Goal: Task Accomplishment & Management: Manage account settings

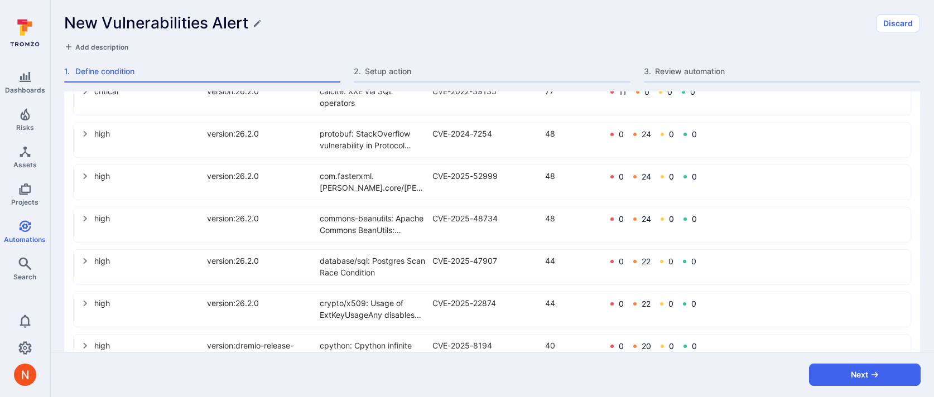
scroll to position [646, 0]
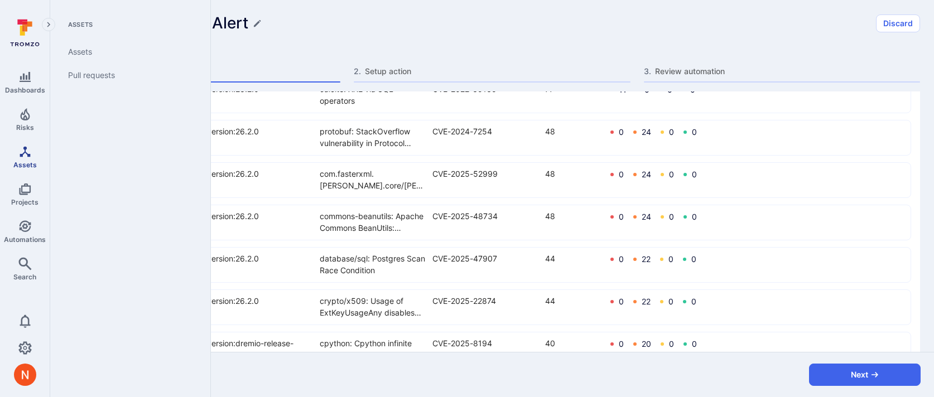
click at [23, 166] on span "Assets" at bounding box center [24, 165] width 23 height 8
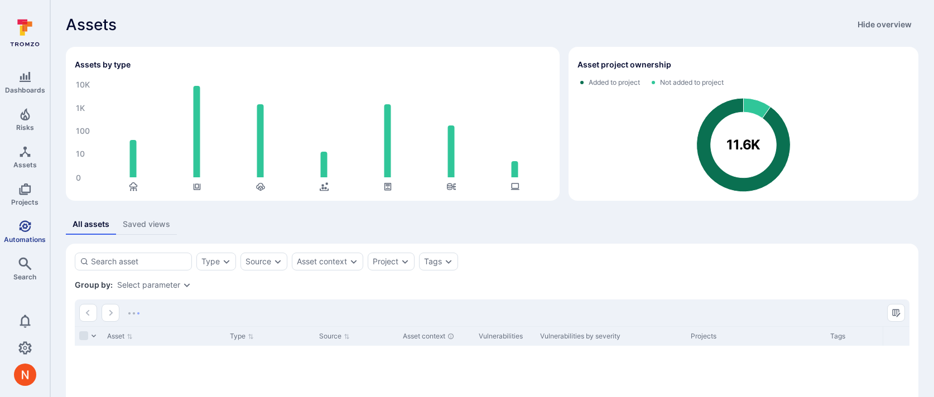
click at [23, 231] on icon "Automations" at bounding box center [24, 226] width 13 height 13
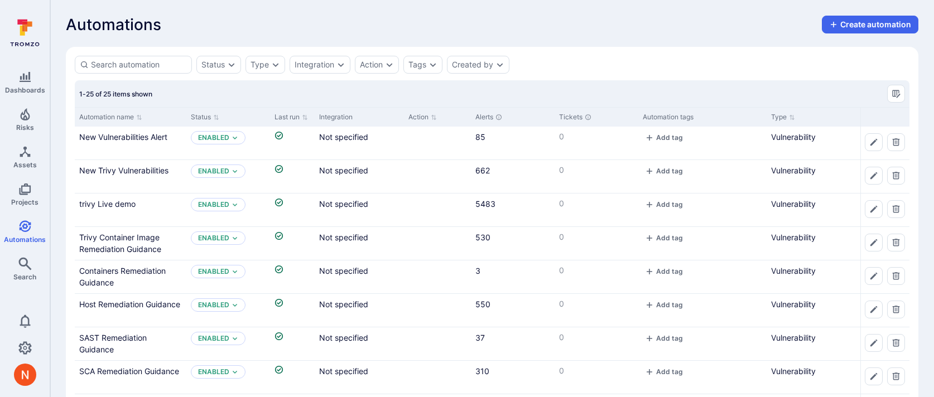
click at [131, 125] on div "Automation name" at bounding box center [131, 117] width 112 height 20
click at [131, 131] on div "New Vulnerabilities Alert" at bounding box center [130, 137] width 103 height 12
click at [131, 137] on link "New Vulnerabilities Alert" at bounding box center [123, 136] width 88 height 9
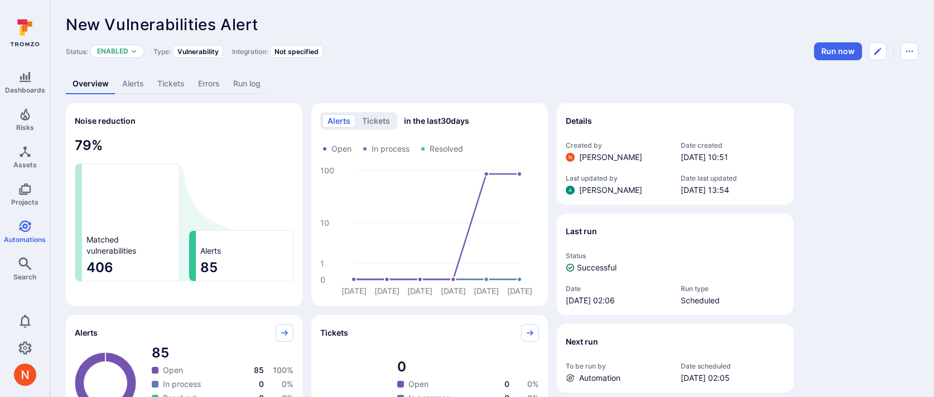
click at [136, 85] on link "Alerts" at bounding box center [133, 84] width 35 height 21
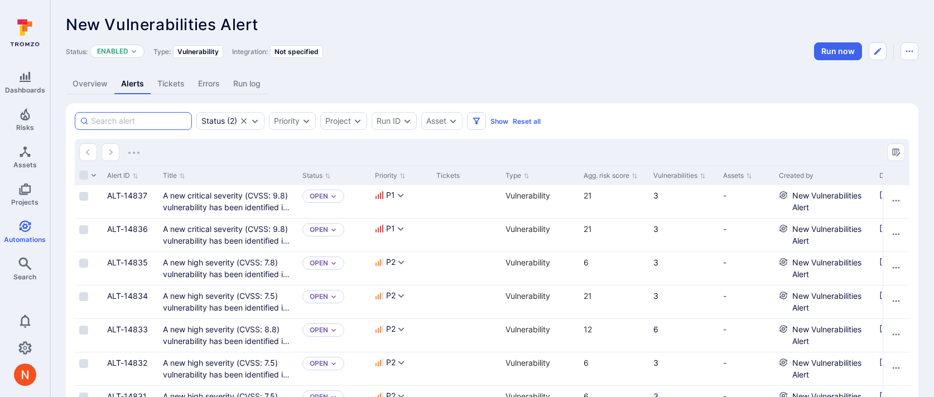
click at [130, 123] on input at bounding box center [139, 121] width 96 height 11
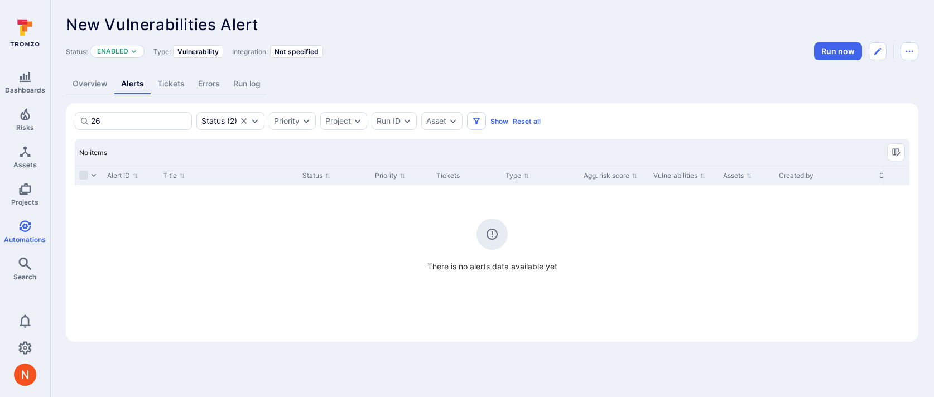
type input "2"
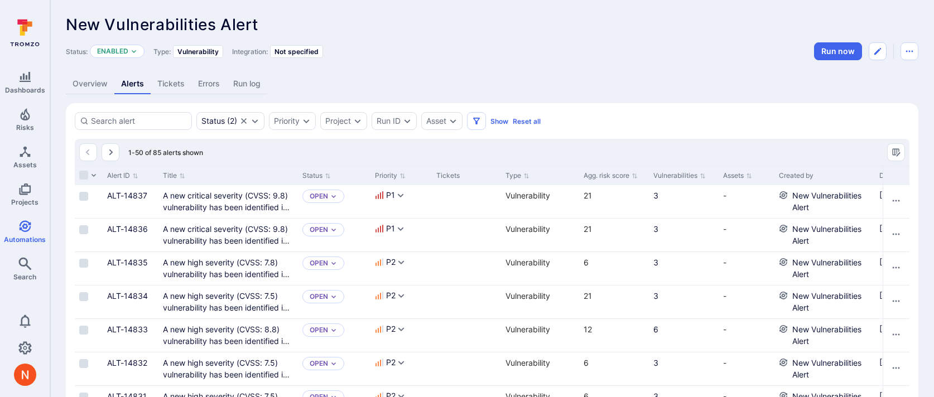
click at [102, 83] on link "Overview" at bounding box center [90, 84] width 49 height 21
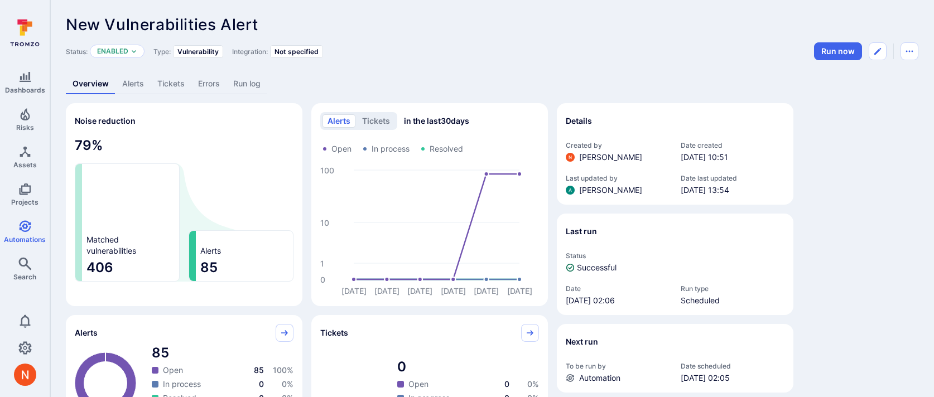
click at [140, 89] on link "Alerts" at bounding box center [133, 84] width 35 height 21
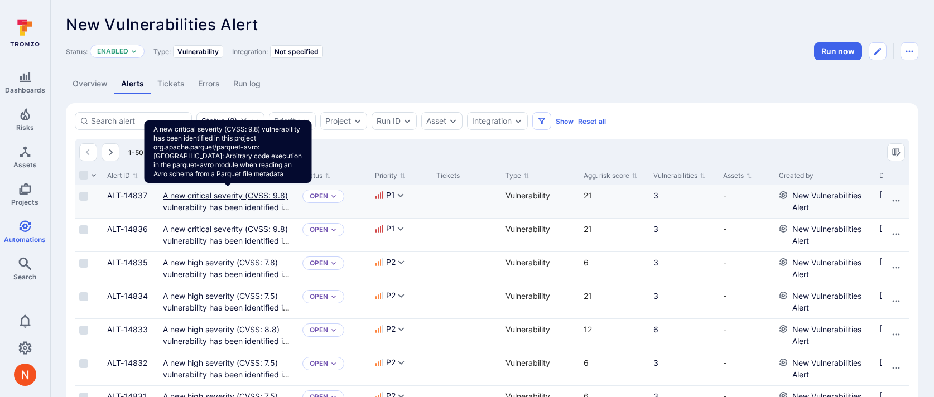
click at [180, 196] on link "A new critical severity (CVSS: 9.8) vulnerability has been identified in this p…" at bounding box center [228, 242] width 130 height 103
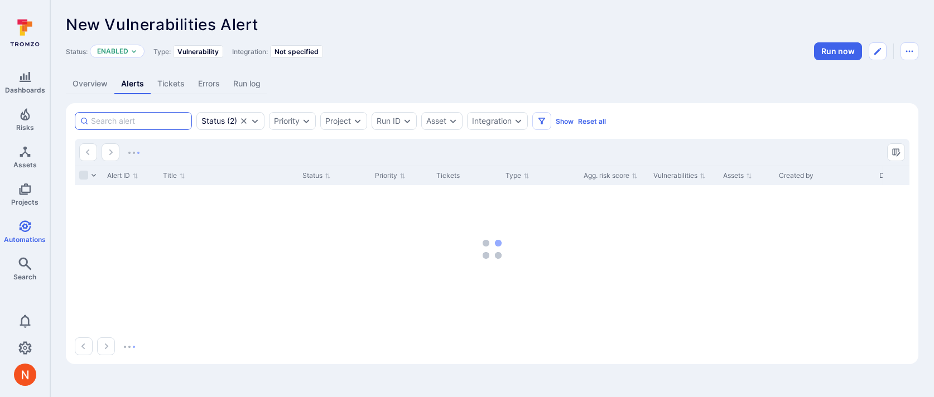
click at [122, 122] on input at bounding box center [139, 121] width 96 height 11
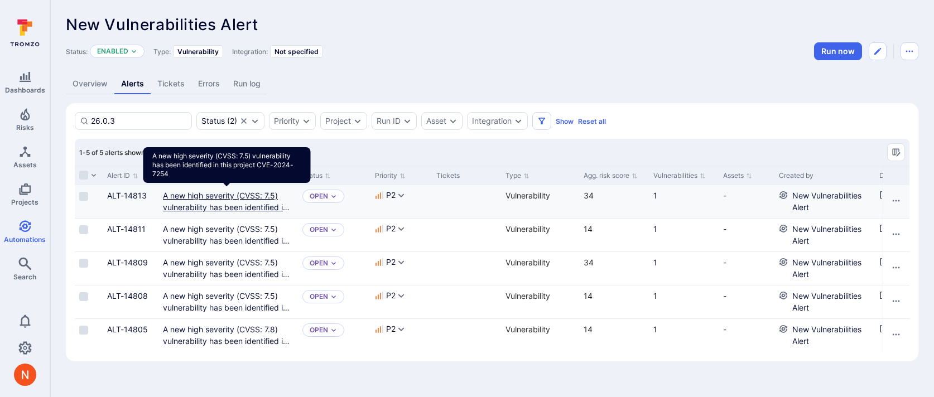
click at [220, 196] on link "A new high severity (CVSS: 7.5) vulnerability has been identified in this proje…" at bounding box center [226, 207] width 127 height 33
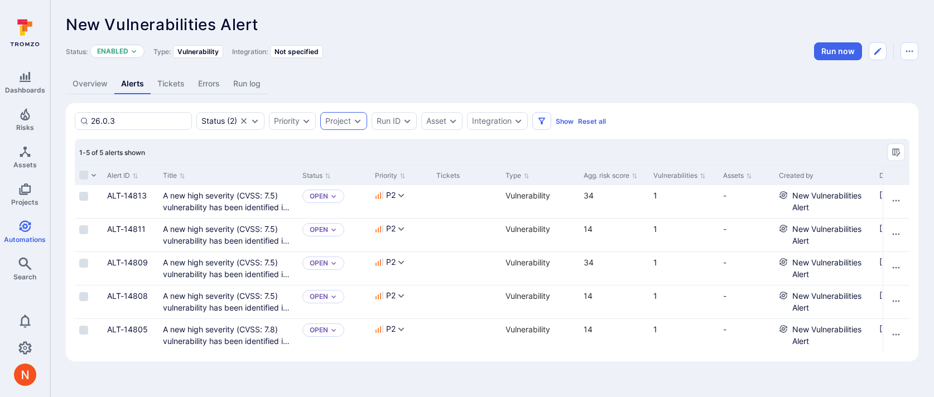
click at [355, 123] on icon "Expand dropdown" at bounding box center [357, 121] width 9 height 9
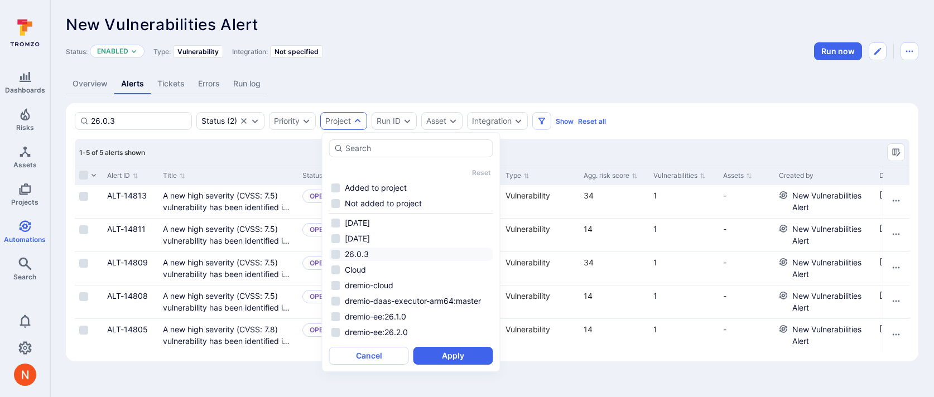
click at [373, 254] on li "26.0.3" at bounding box center [411, 254] width 164 height 13
click at [469, 357] on button "Apply" at bounding box center [454, 356] width 80 height 18
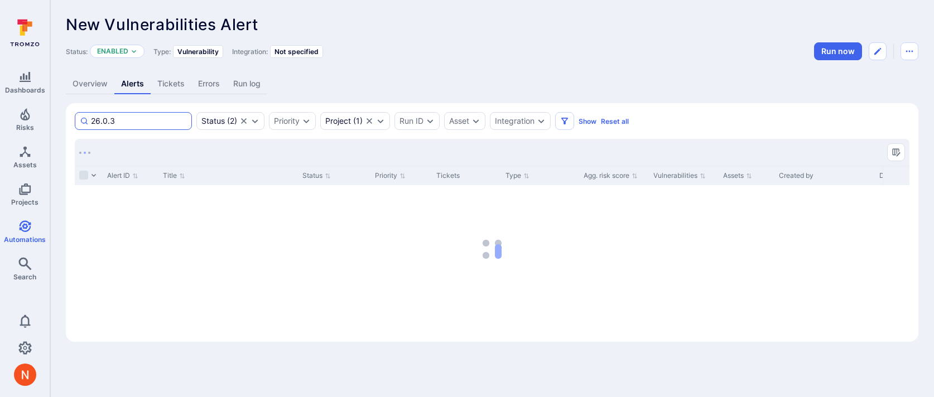
click at [122, 122] on input "26.0.3" at bounding box center [139, 121] width 96 height 11
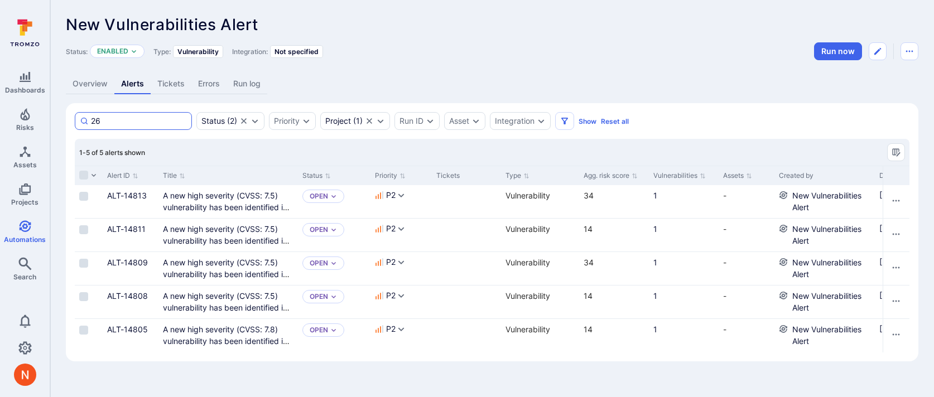
type input "2"
click at [677, 95] on div "New Vulnerabilities Alert ... Show more Status: Enabled Type: Vulnerability Int…" at bounding box center [492, 188] width 884 height 377
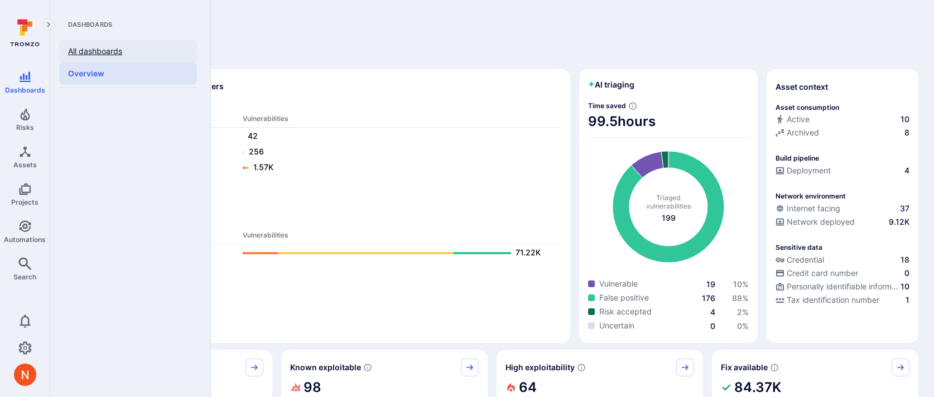
click at [81, 51] on link "All dashboards" at bounding box center [128, 51] width 138 height 22
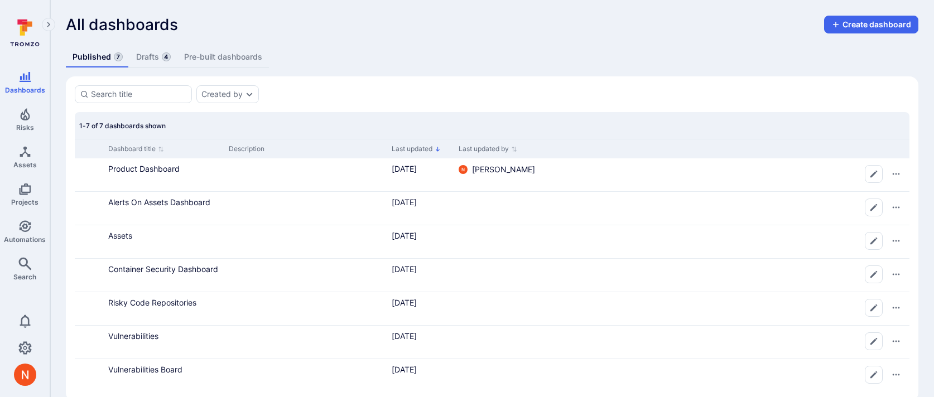
click at [151, 55] on link "Drafts 4" at bounding box center [154, 57] width 48 height 21
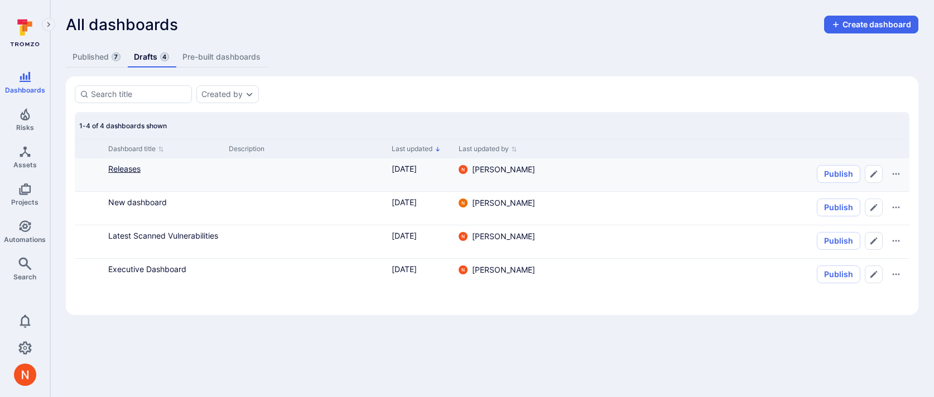
click at [129, 169] on link "Releases" at bounding box center [124, 168] width 32 height 9
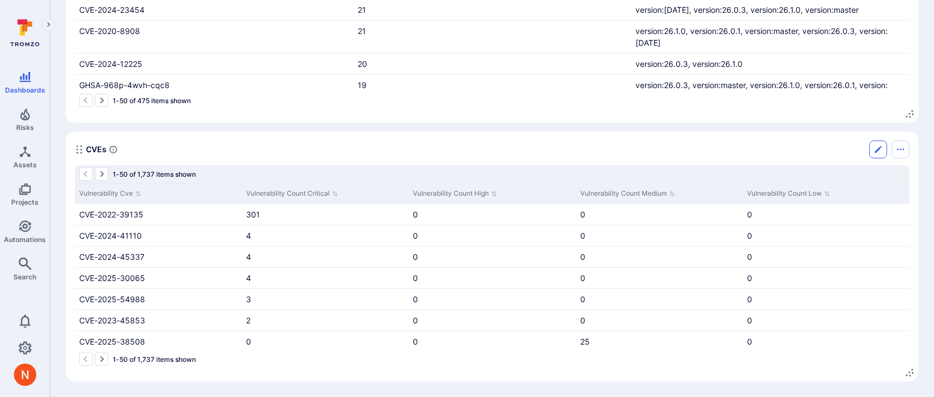
click at [876, 154] on icon "Edit" at bounding box center [878, 149] width 9 height 9
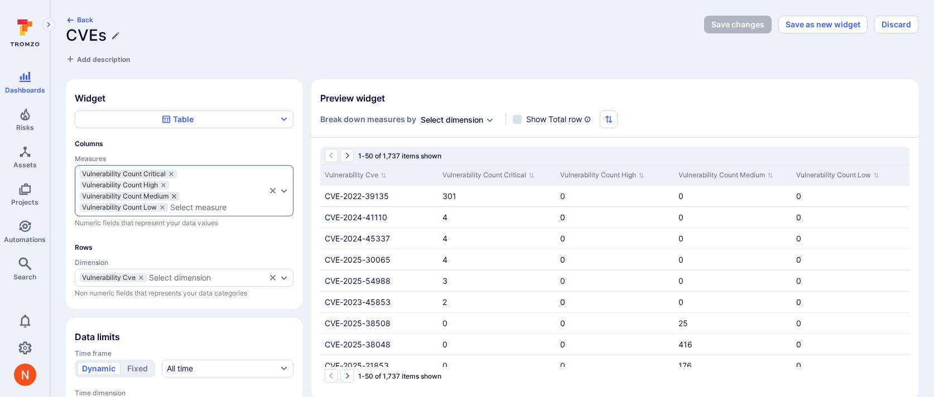
click at [175, 195] on icon "measures" at bounding box center [174, 196] width 4 height 4
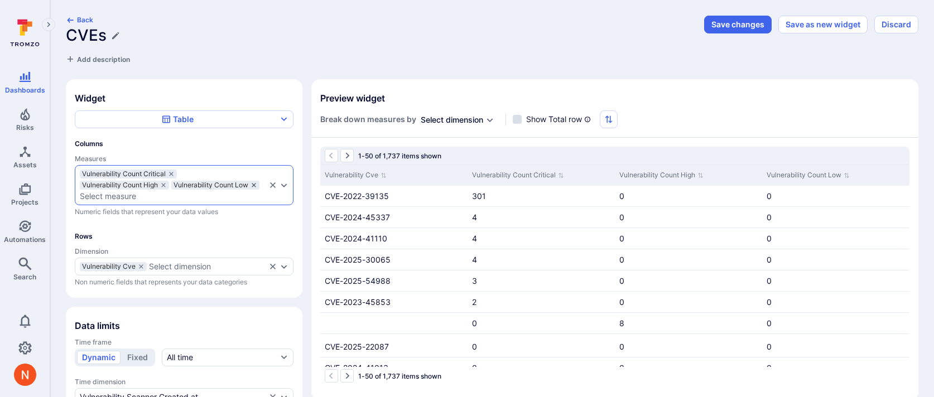
click at [256, 185] on icon "measures" at bounding box center [254, 185] width 4 height 4
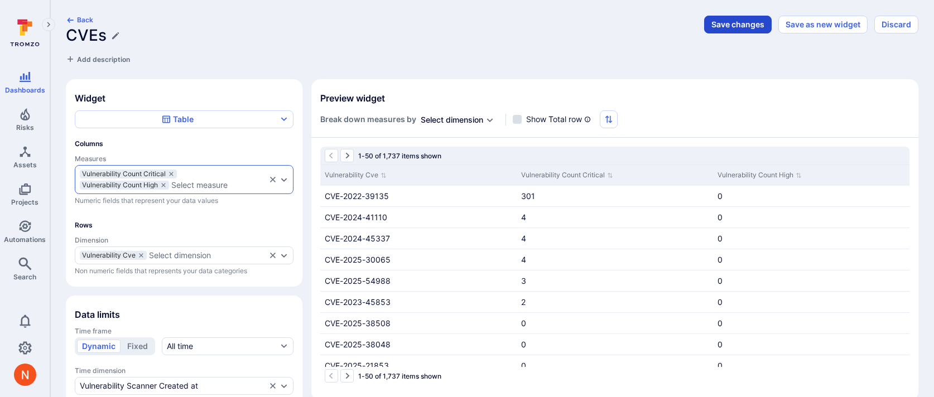
click at [737, 19] on button "Save changes" at bounding box center [738, 25] width 68 height 18
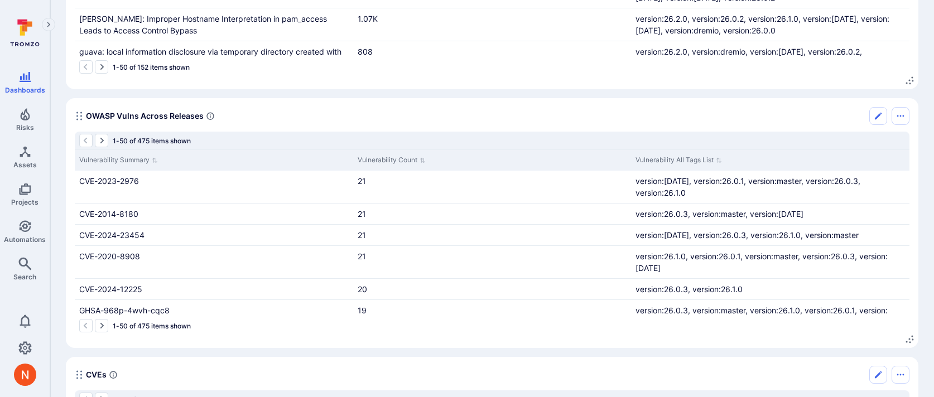
scroll to position [16, 0]
